Goal: Navigation & Orientation: Find specific page/section

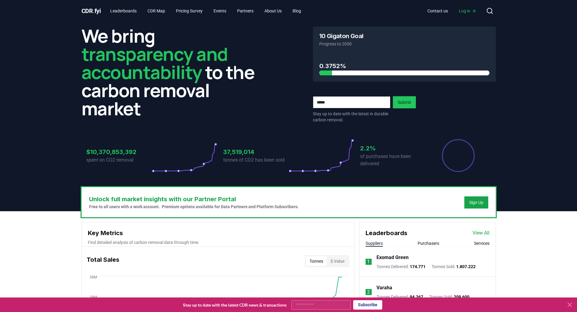
click at [460, 9] on span "Log in" at bounding box center [468, 11] width 18 height 6
click at [87, 11] on span "CDR . fyi" at bounding box center [90, 10] width 19 height 7
click at [157, 11] on link "CDR Map" at bounding box center [156, 10] width 27 height 11
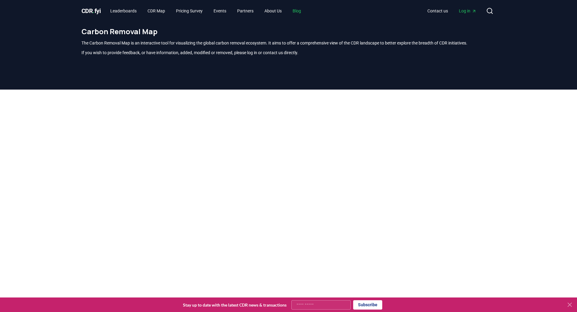
click at [302, 9] on link "Blog" at bounding box center [297, 10] width 18 height 11
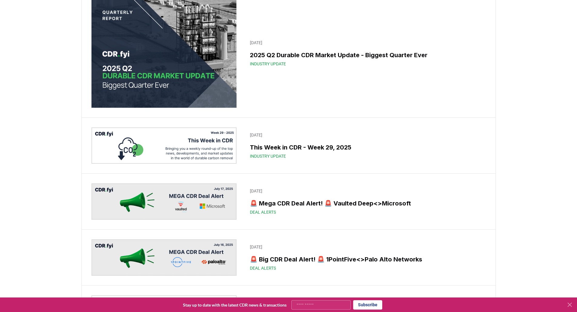
scroll to position [272, 0]
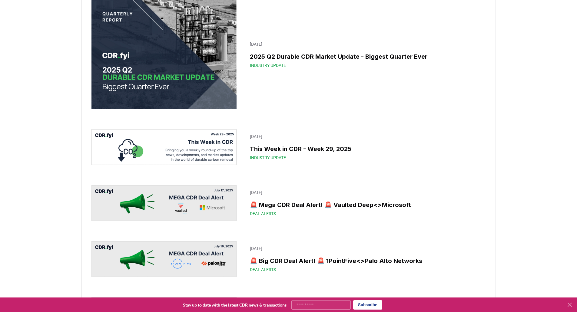
click at [279, 61] on h3 "2025 Q2 Durable CDR Market Update - Biggest Quarter Ever" at bounding box center [366, 56] width 232 height 9
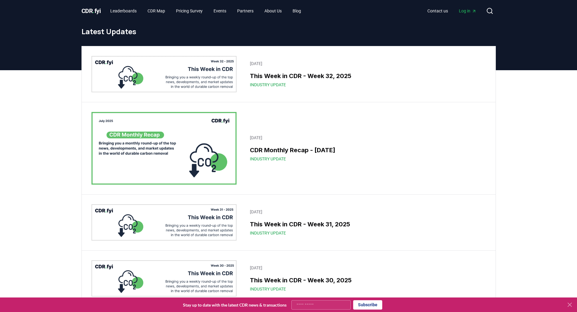
scroll to position [272, 0]
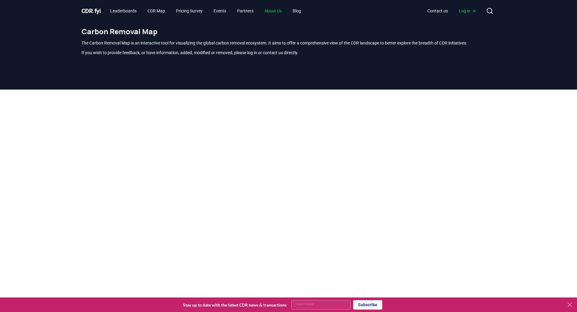
click at [276, 11] on link "About Us" at bounding box center [272, 10] width 27 height 11
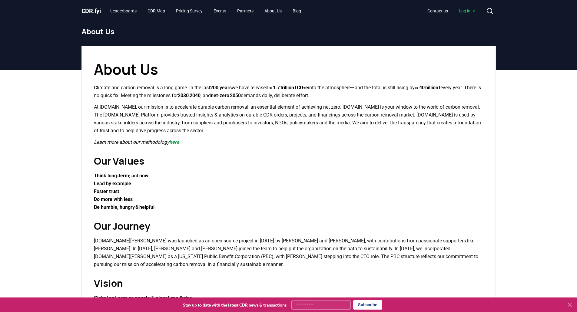
click at [91, 12] on span "CDR . fyi" at bounding box center [90, 10] width 19 height 7
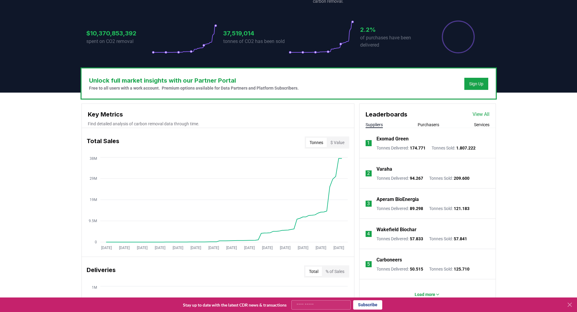
scroll to position [121, 0]
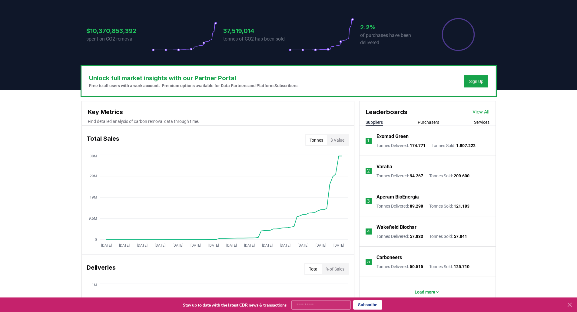
click at [477, 81] on div "Sign Up" at bounding box center [476, 81] width 14 height 6
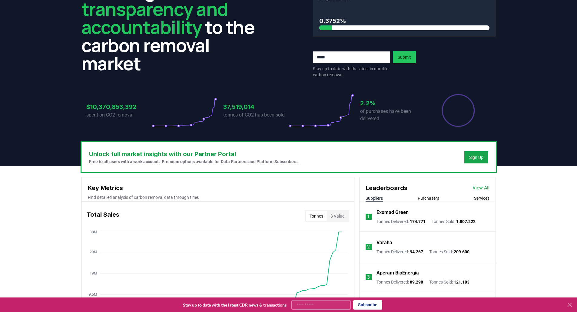
scroll to position [0, 0]
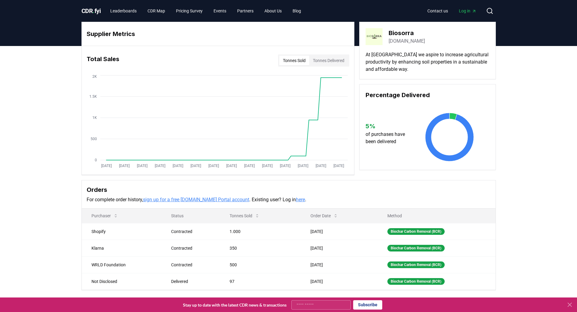
click at [413, 41] on link "biosorra.com" at bounding box center [406, 41] width 36 height 7
